Goal: Check status

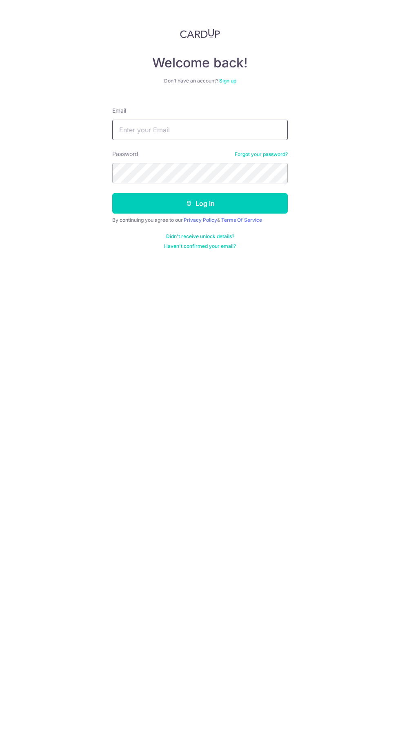
click at [133, 128] on input "Email" at bounding box center [200, 130] width 176 height 20
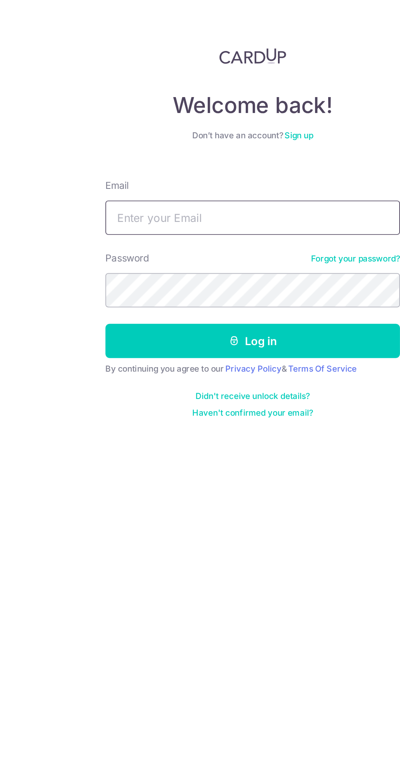
type input "[PERSON_NAME][EMAIL_ADDRESS][PERSON_NAME][DOMAIN_NAME]"
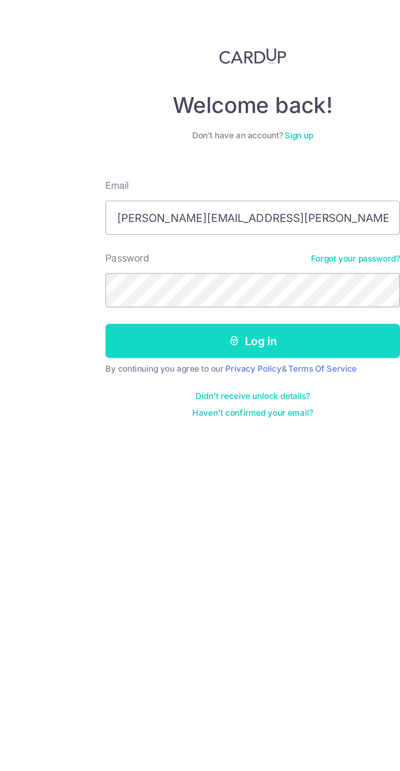
click at [238, 206] on button "Log in" at bounding box center [200, 203] width 176 height 20
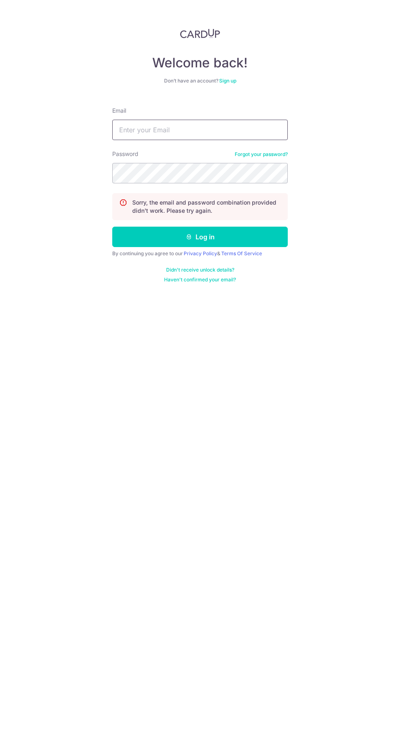
click at [217, 133] on input "Email" at bounding box center [200, 130] width 176 height 20
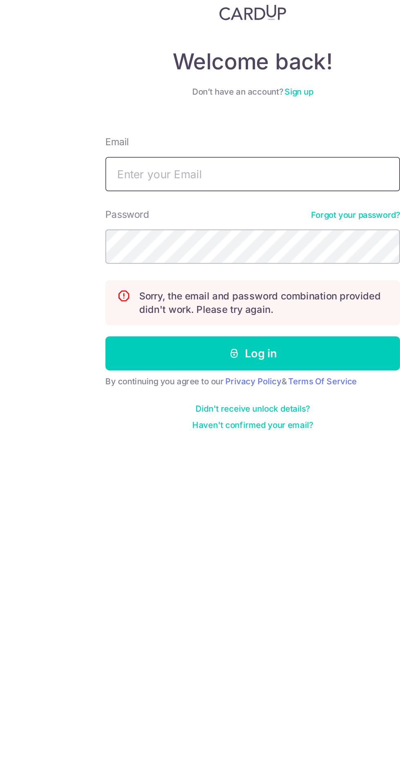
type input "[PERSON_NAME][EMAIL_ADDRESS][PERSON_NAME][DOMAIN_NAME]"
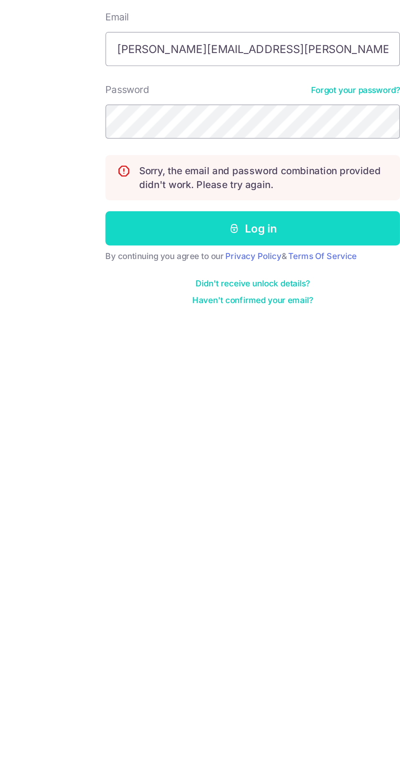
click at [245, 241] on button "Log in" at bounding box center [200, 237] width 176 height 20
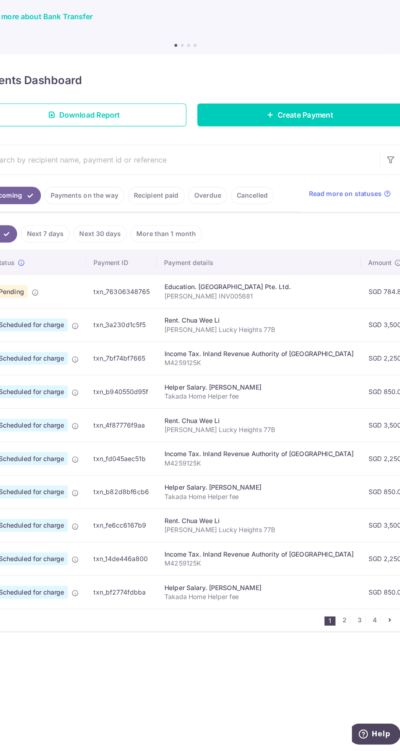
scroll to position [58, 0]
click at [165, 247] on link "Recipient paid" at bounding box center [174, 255] width 51 height 16
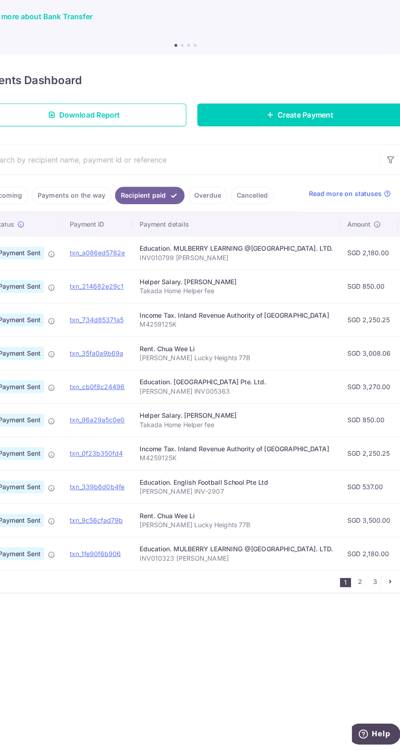
click at [91, 247] on link "Payments on the way" at bounding box center [98, 255] width 71 height 16
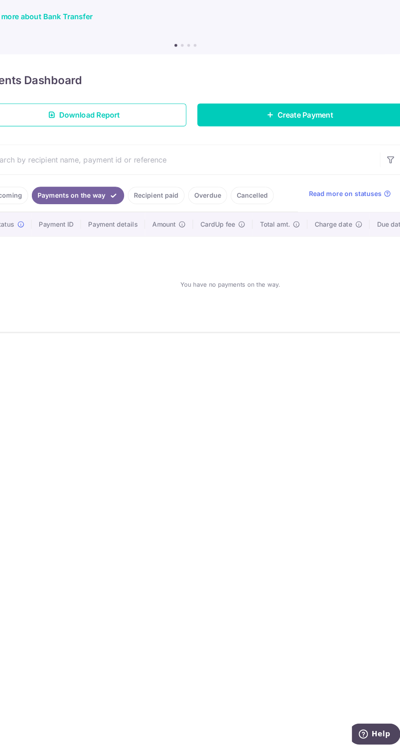
click at [180, 247] on link "Recipient paid" at bounding box center [174, 255] width 51 height 16
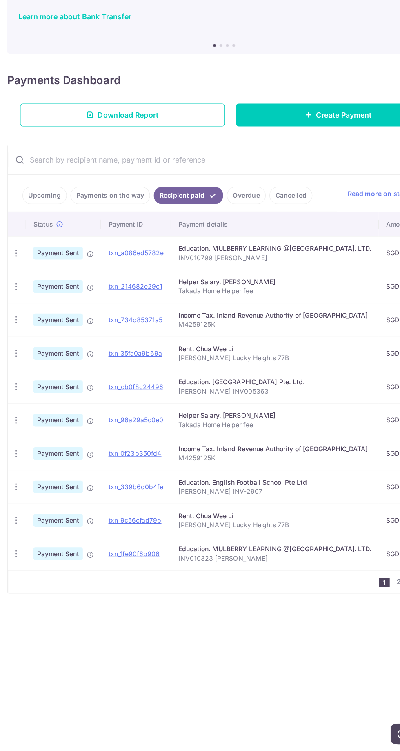
click at [30, 247] on link "Upcoming" at bounding box center [40, 255] width 40 height 16
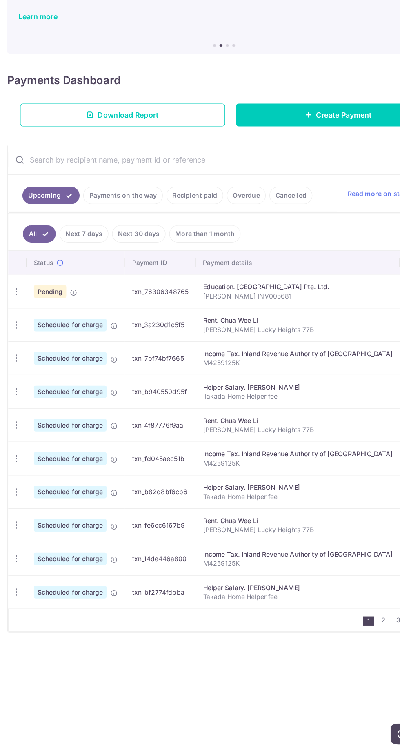
click at [180, 247] on link "Recipient paid" at bounding box center [174, 255] width 51 height 16
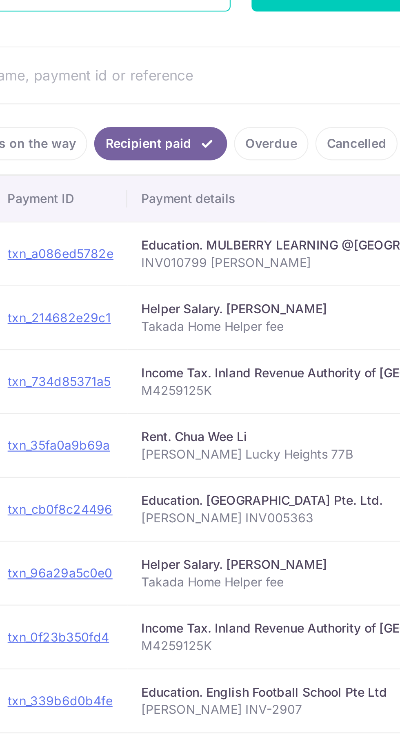
scroll to position [58, 0]
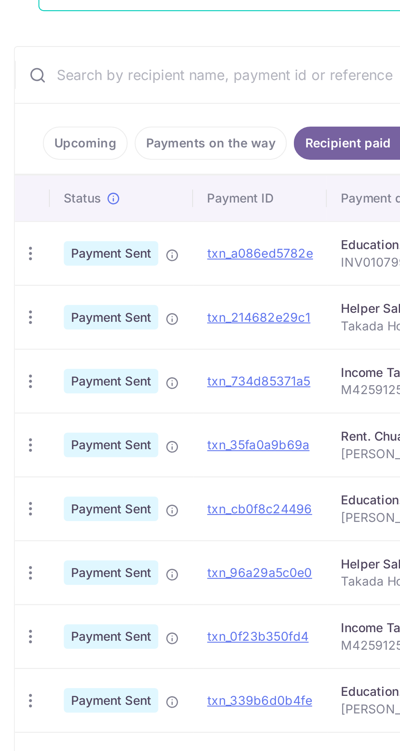
click at [48, 301] on span "Payment Sent" at bounding box center [52, 306] width 44 height 11
click at [78, 304] on icon at bounding box center [80, 307] width 7 height 7
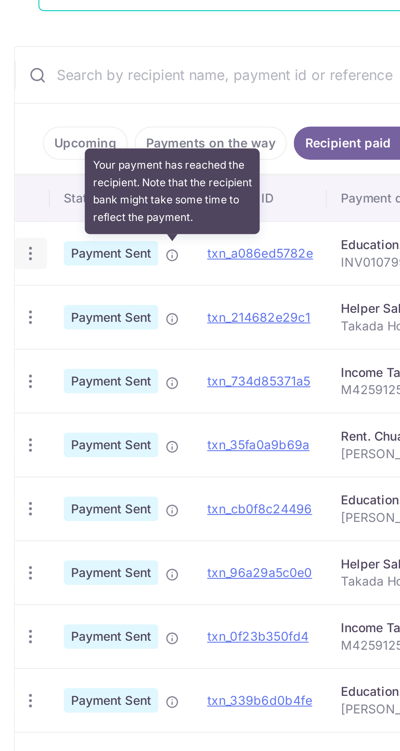
click at [17, 302] on icon "button" at bounding box center [14, 306] width 9 height 9
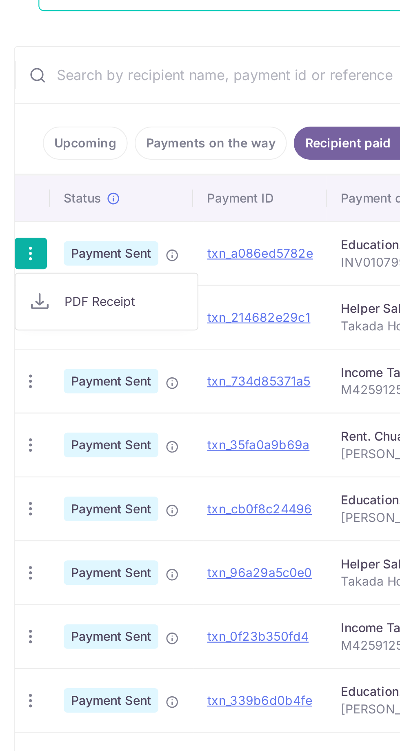
click at [22, 324] on icon at bounding box center [19, 329] width 10 height 10
